Goal: Task Accomplishment & Management: Manage account settings

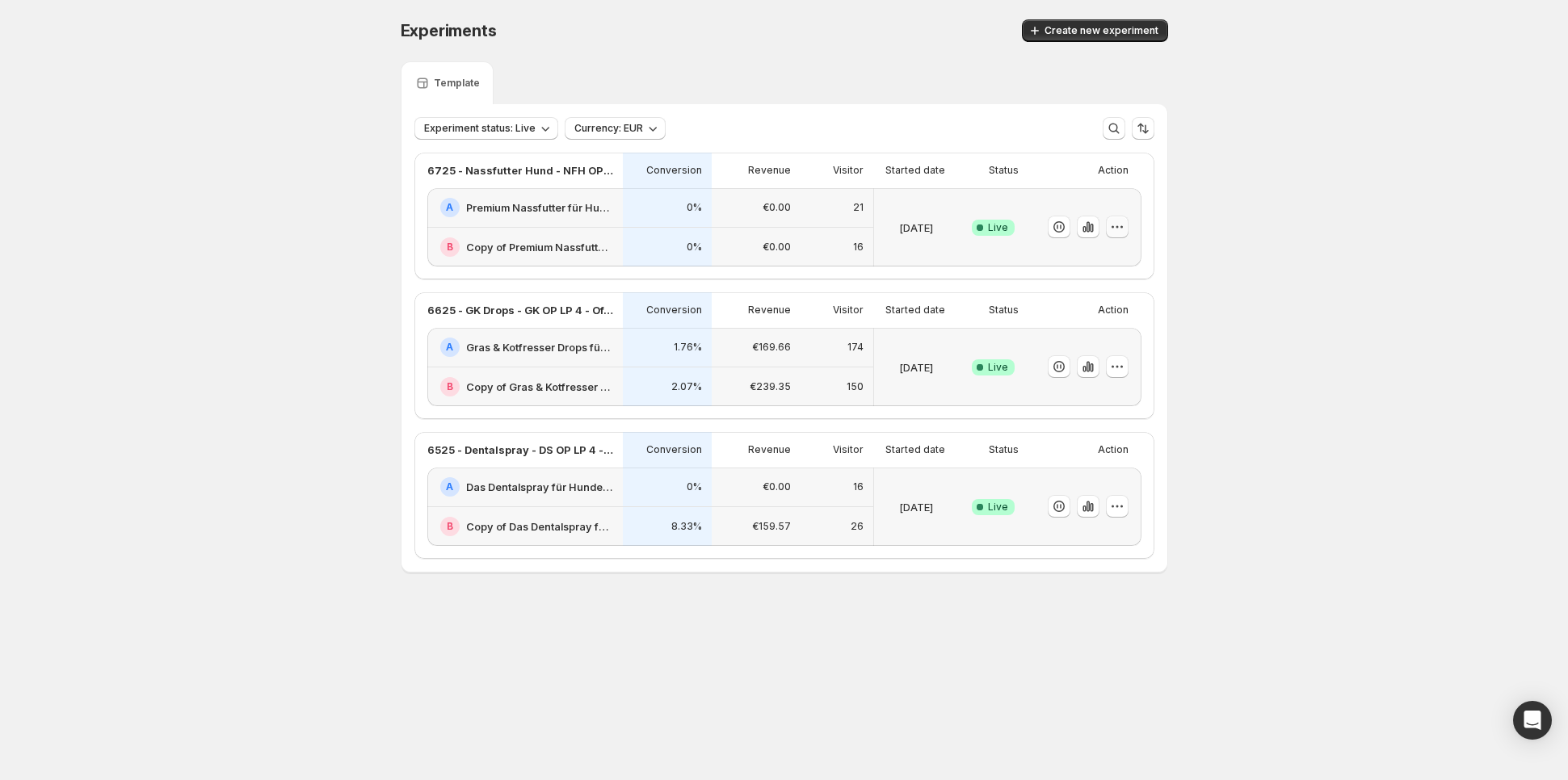
click at [1121, 228] on icon "button" at bounding box center [1116, 226] width 16 height 16
click at [1112, 268] on span "Edit" at bounding box center [1131, 260] width 169 height 16
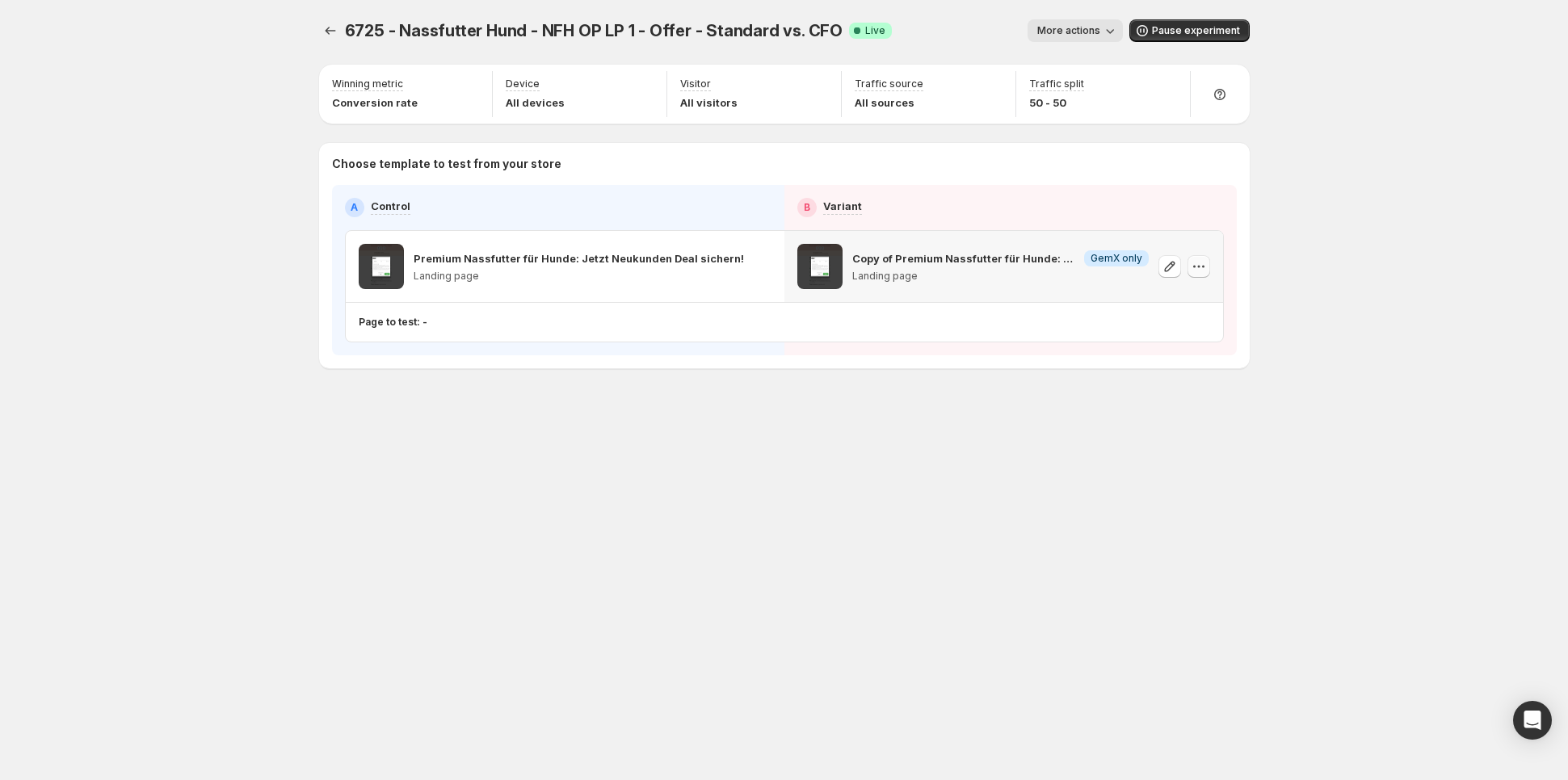
click at [1200, 263] on icon "button" at bounding box center [1199, 266] width 16 height 16
click at [1166, 263] on icon "button" at bounding box center [1169, 266] width 16 height 16
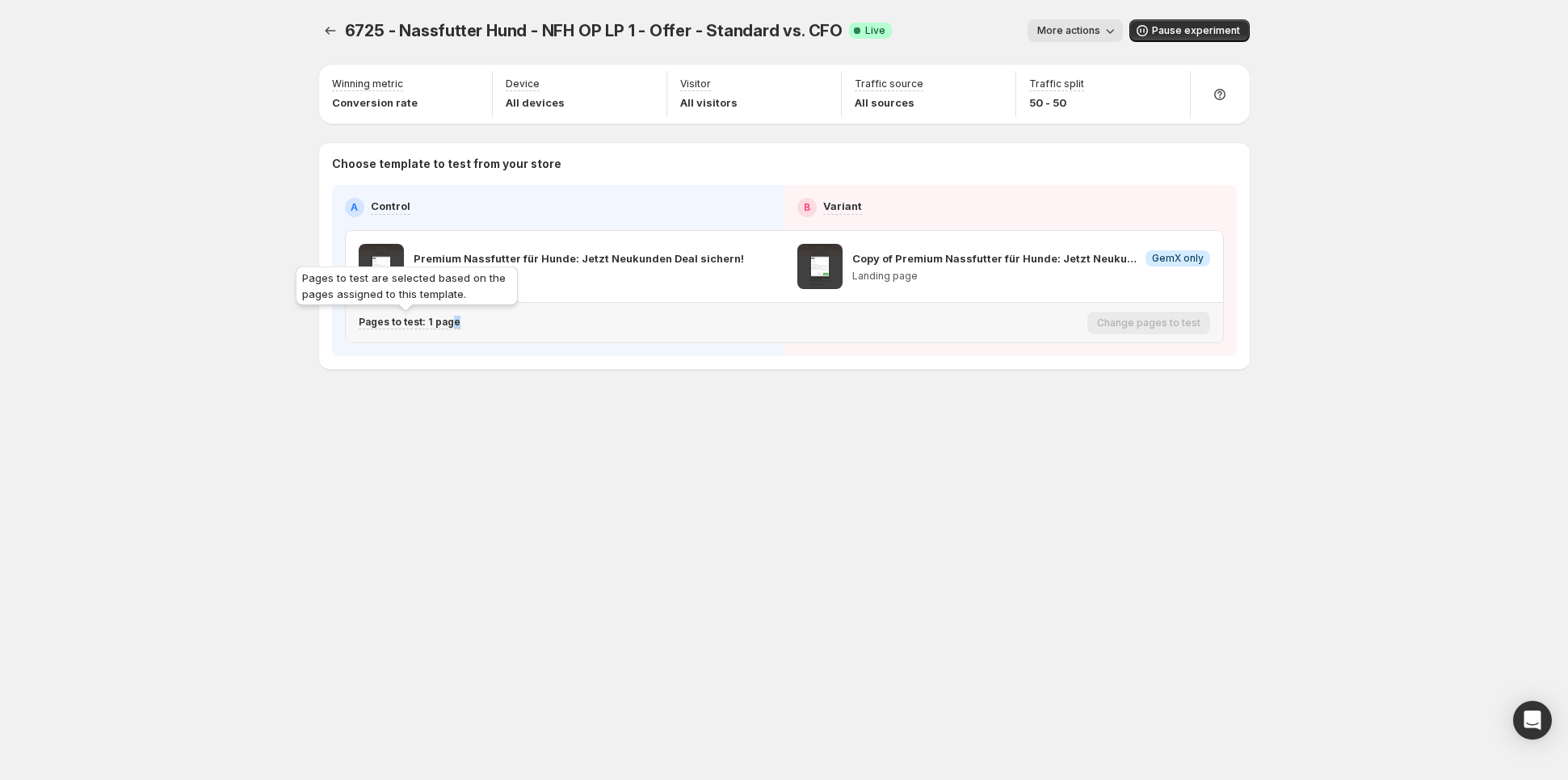
click at [448, 328] on div "Pages to test: 1 page" at bounding box center [410, 323] width 102 height 14
click at [633, 404] on icon "Search for and select a customer segment" at bounding box center [638, 405] width 12 height 10
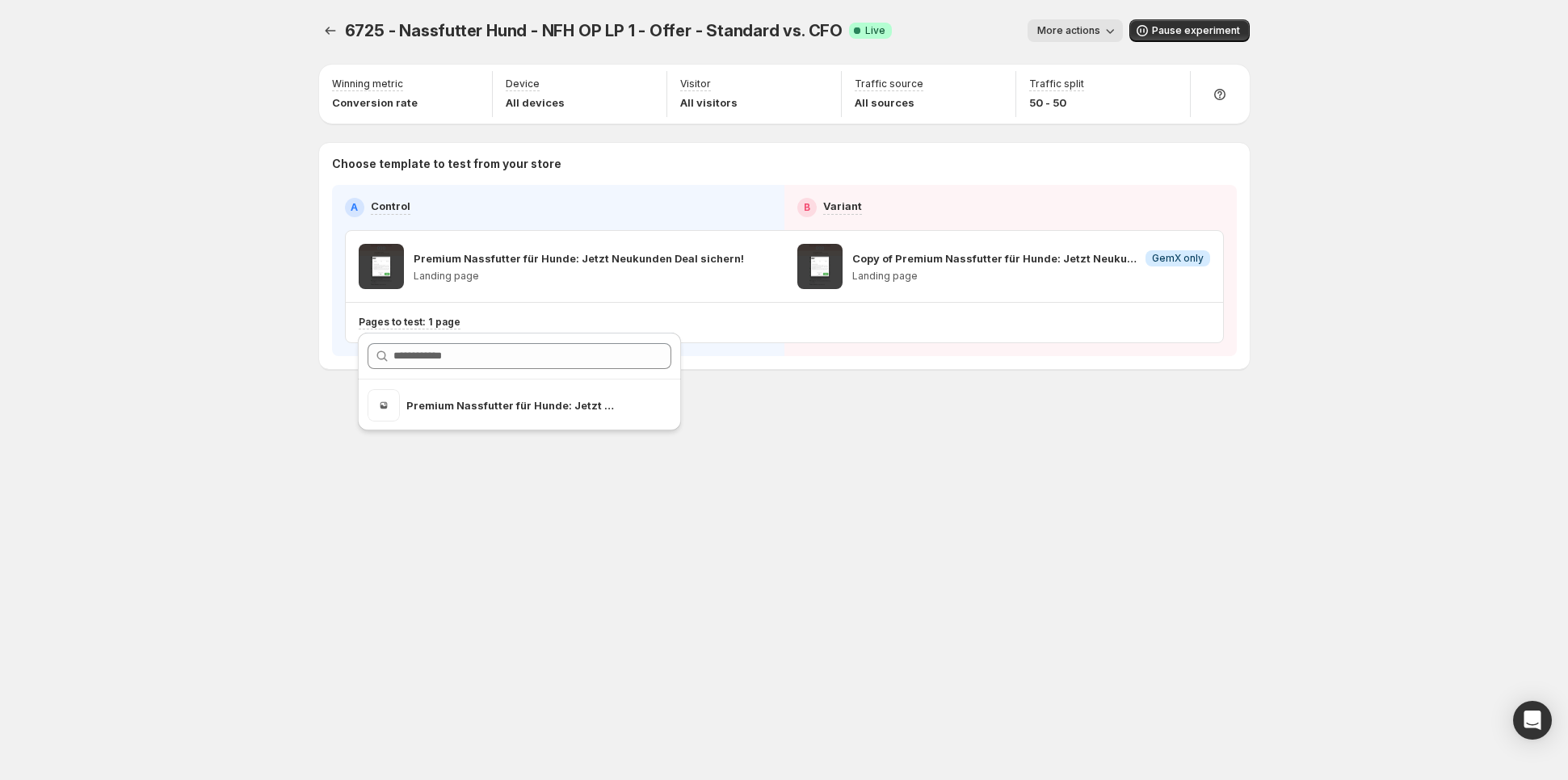
click at [178, 299] on div "6725 - Nassfutter Hund - NFH OP LP 1 - Offer - Standard vs. CFO. This page is r…" at bounding box center [784, 390] width 1568 height 780
click at [332, 34] on icon "Experiments" at bounding box center [330, 31] width 16 height 16
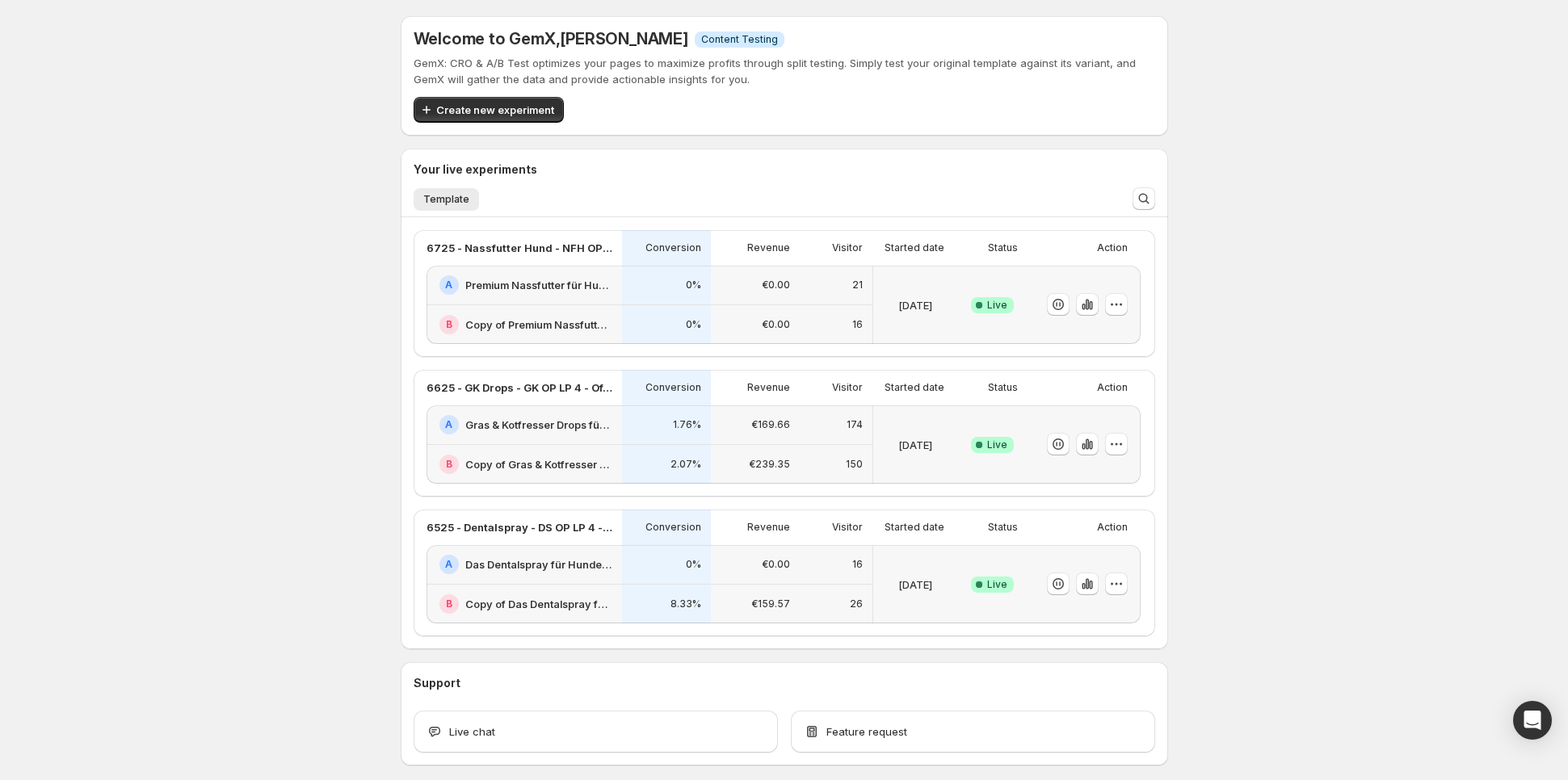
click at [447, 185] on div "Template More views Template More views" at bounding box center [762, 198] width 716 height 36
click at [447, 200] on span "Template" at bounding box center [446, 199] width 46 height 13
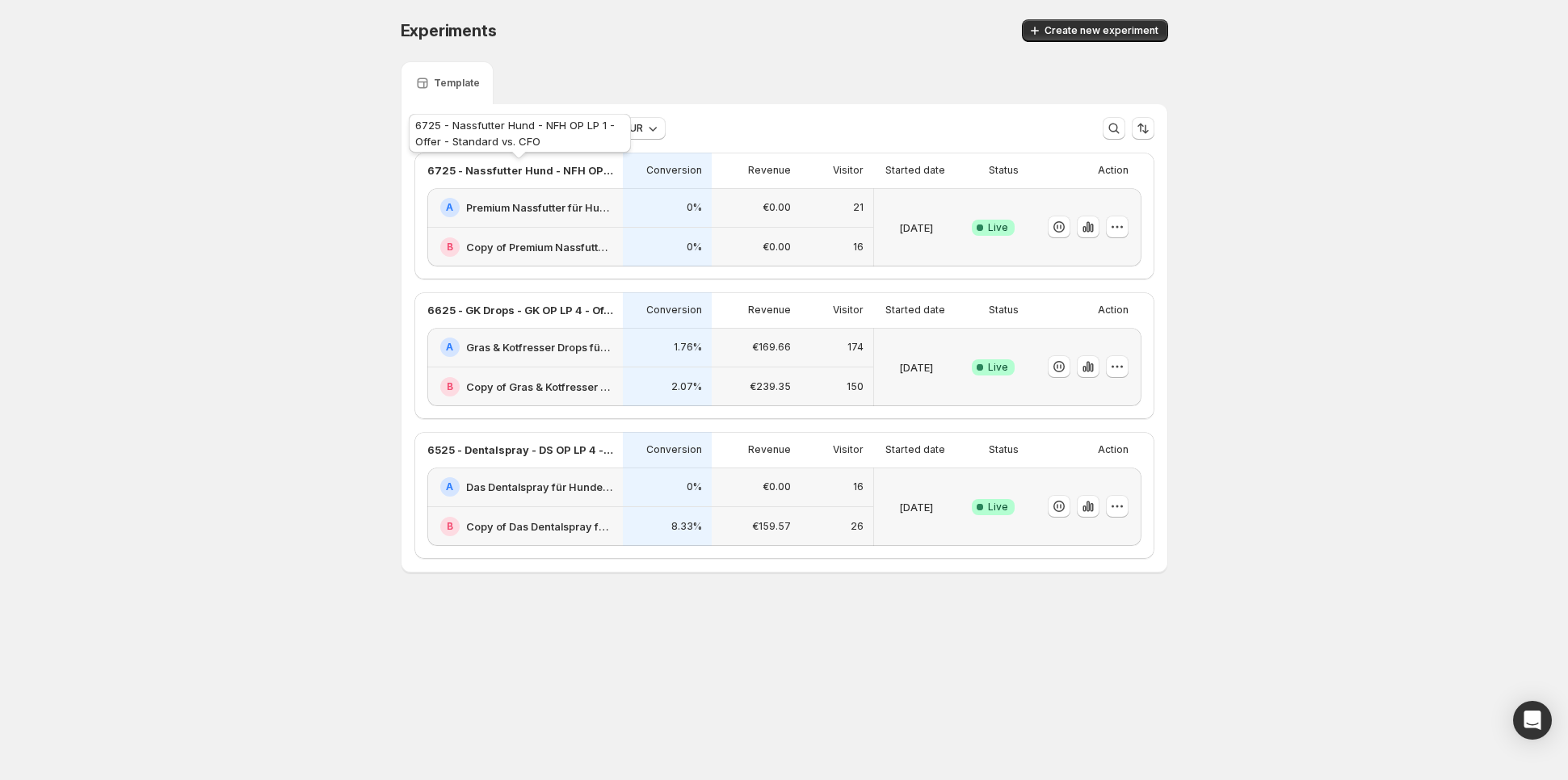
click at [521, 142] on div "6725 - Nassfutter Hund - NFH OP LP 1 - Offer - Standard vs. CFO" at bounding box center [519, 136] width 228 height 52
click at [522, 131] on span "Experiment status: Live" at bounding box center [480, 128] width 111 height 13
click at [441, 232] on p "Ended" at bounding box center [455, 239] width 32 height 16
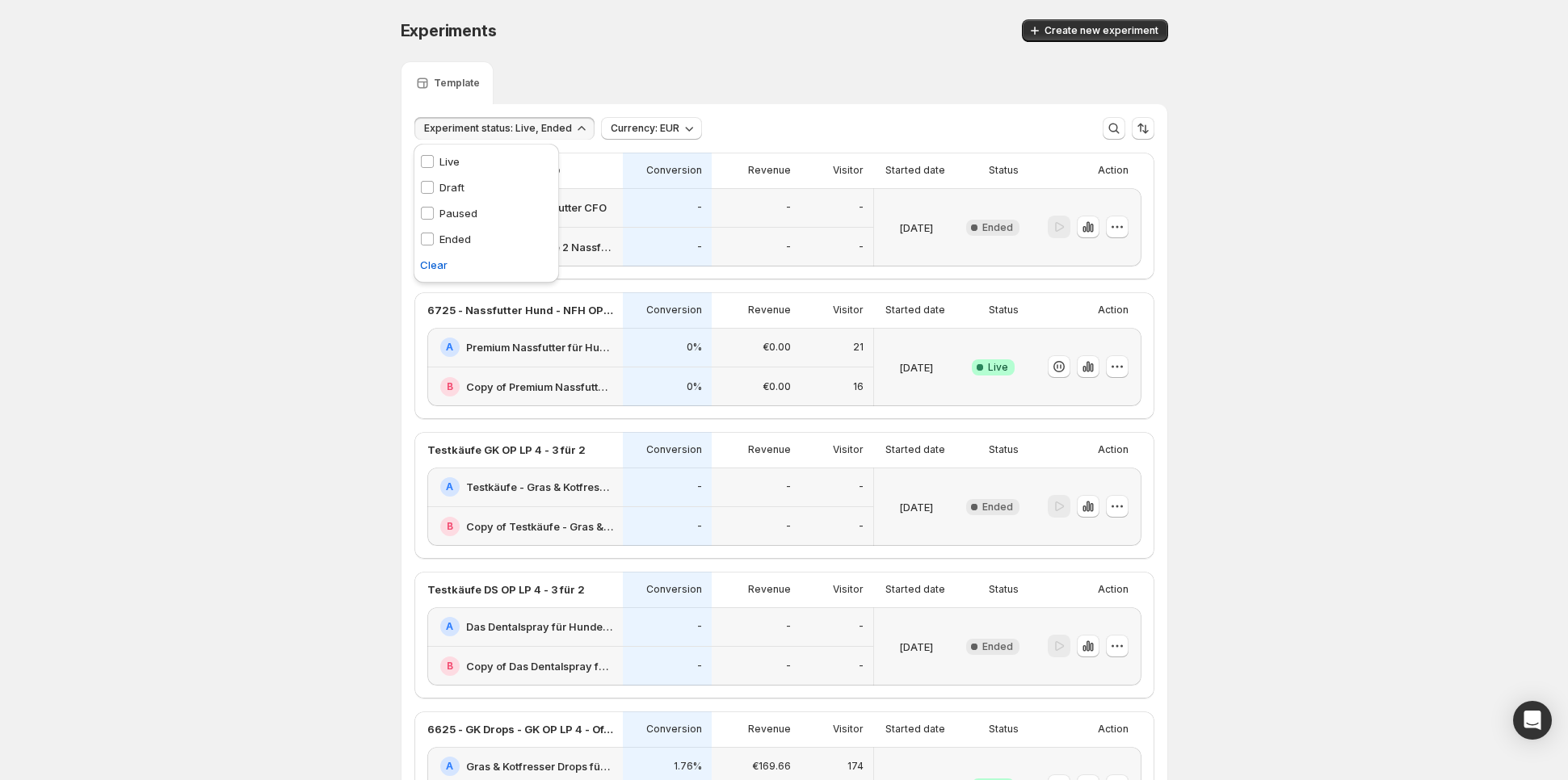
click at [878, 82] on div "Template" at bounding box center [784, 82] width 767 height 43
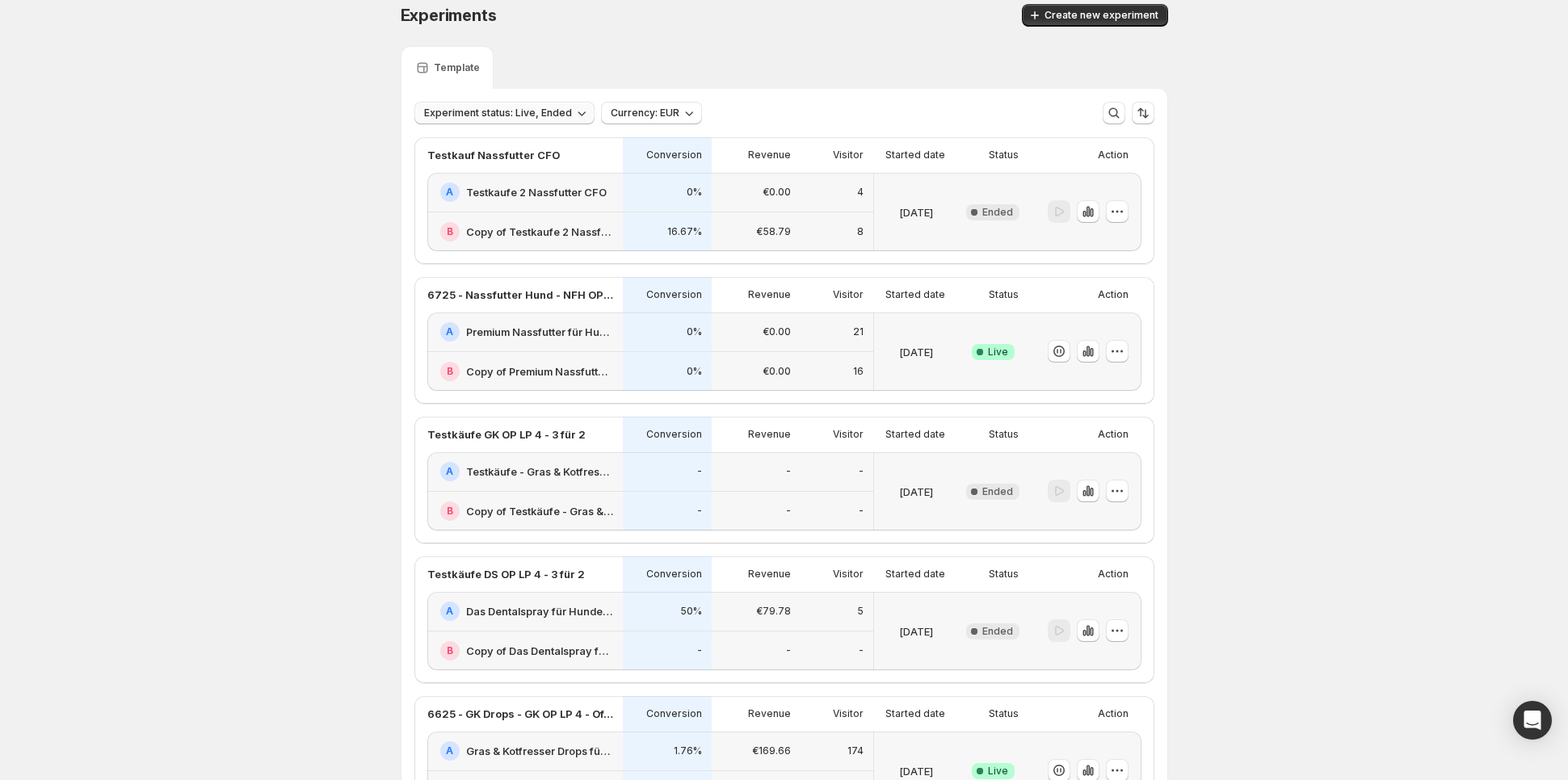
click at [533, 118] on span "Experiment status: Live, Ended" at bounding box center [498, 113] width 148 height 13
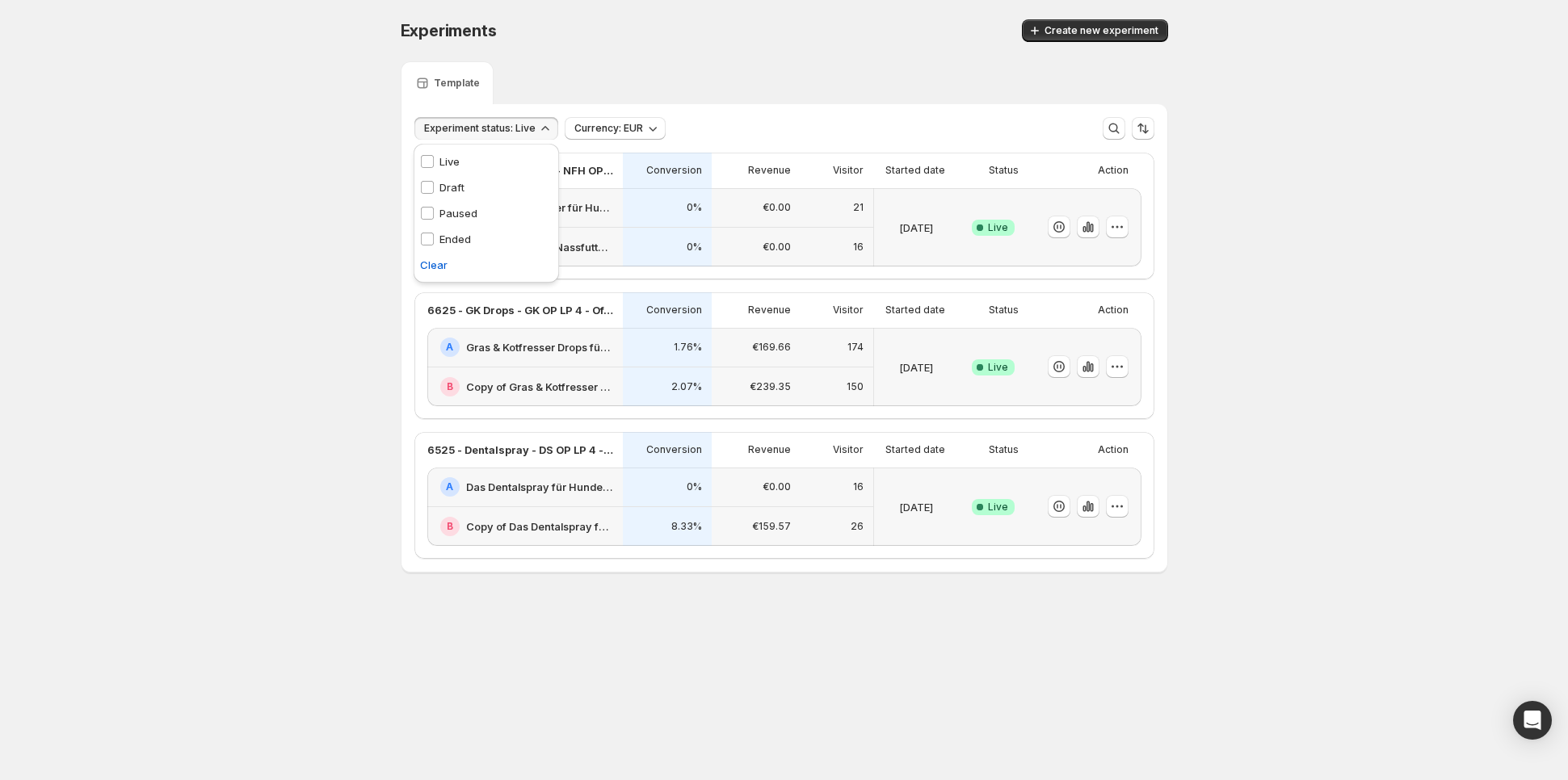
click at [837, 78] on div "Template" at bounding box center [784, 82] width 767 height 43
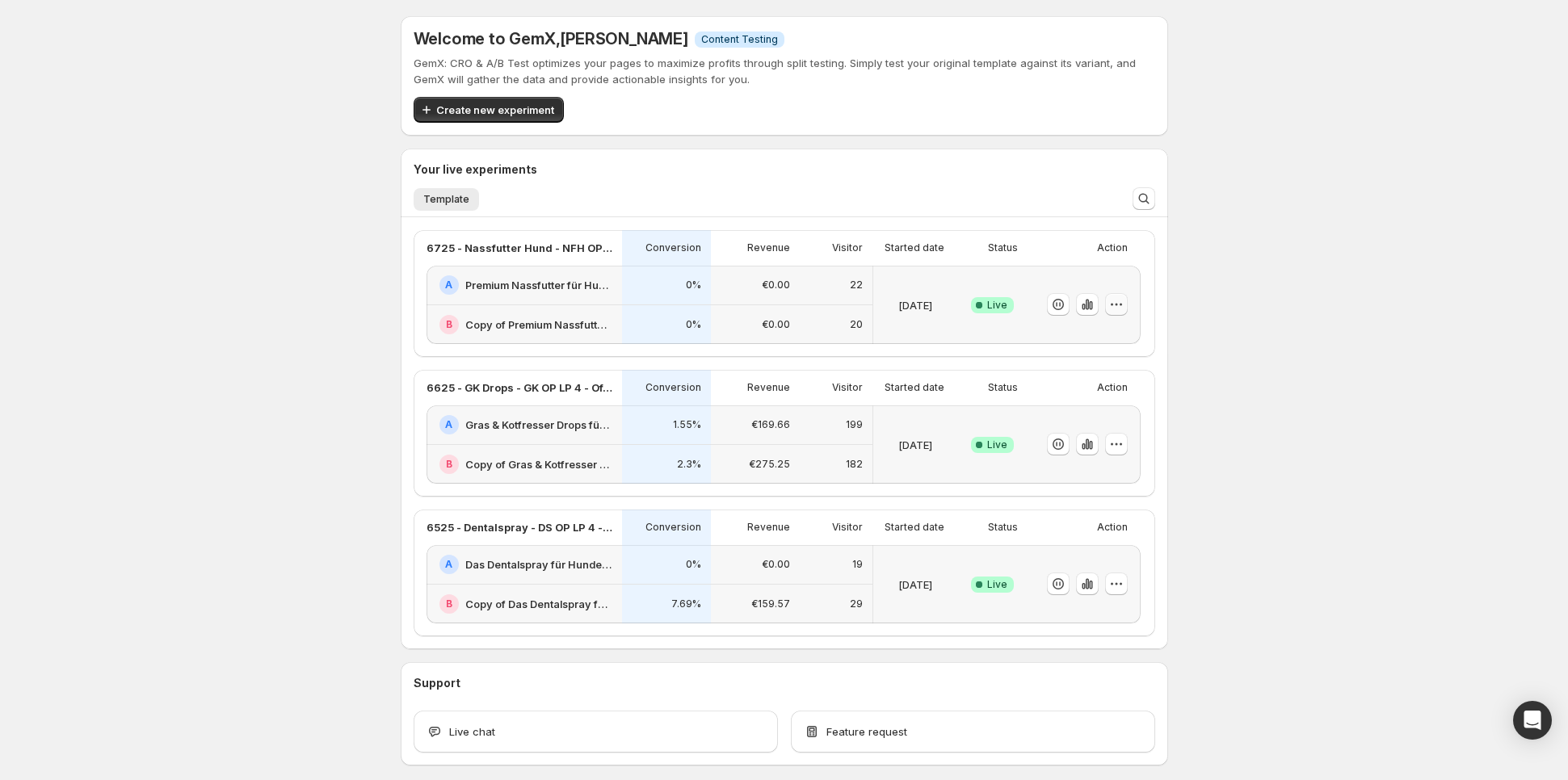
click at [1122, 309] on icon "button" at bounding box center [1116, 304] width 16 height 16
click at [236, 171] on div "Welcome to GemX , [PERSON_NAME] Info Content Testing GemX: CRO & A/B Test optim…" at bounding box center [784, 426] width 1568 height 853
